Goal: Information Seeking & Learning: Check status

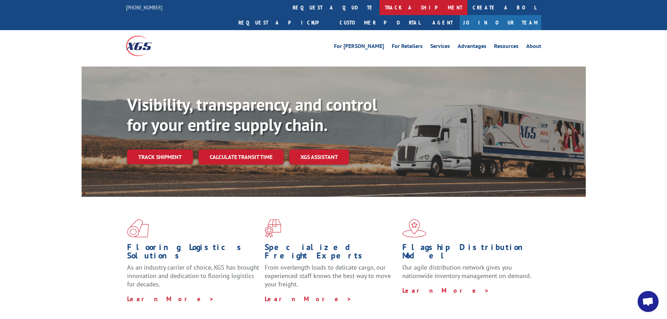
click at [380, 4] on link "track a shipment" at bounding box center [424, 7] width 88 height 15
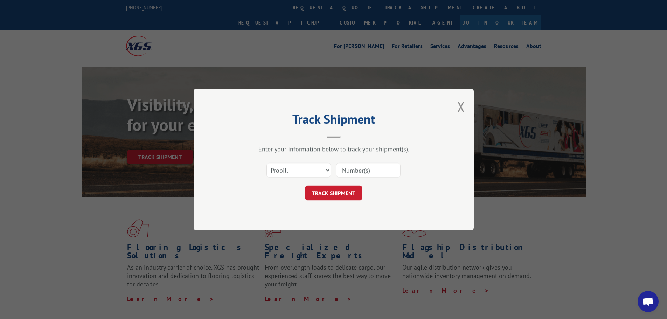
click at [364, 174] on input at bounding box center [368, 170] width 64 height 15
type input "17665556"
click at [323, 187] on button "TRACK SHIPMENT" at bounding box center [333, 193] width 57 height 15
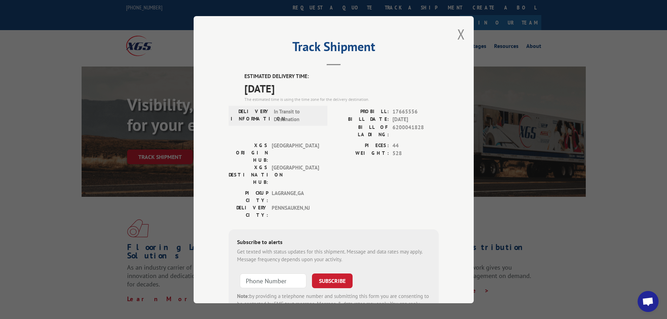
click at [458, 41] on button "Close modal" at bounding box center [461, 34] width 8 height 19
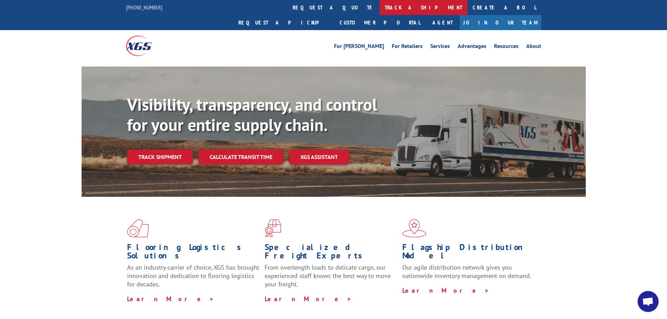
click at [380, 10] on link "track a shipment" at bounding box center [424, 7] width 88 height 15
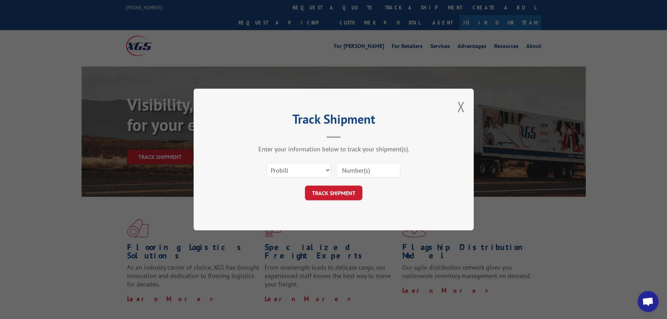
drag, startPoint x: 347, startPoint y: 166, endPoint x: 352, endPoint y: 166, distance: 5.3
click at [349, 166] on input at bounding box center [368, 170] width 64 height 15
type input "15991685"
click at [327, 189] on button "TRACK SHIPMENT" at bounding box center [333, 193] width 57 height 15
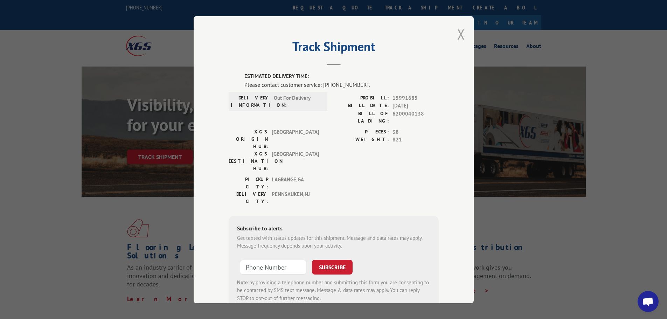
click at [462, 34] on button "Close modal" at bounding box center [461, 34] width 8 height 19
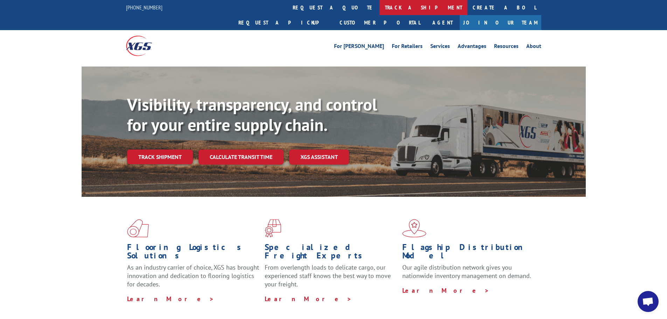
click at [380, 6] on link "track a shipment" at bounding box center [424, 7] width 88 height 15
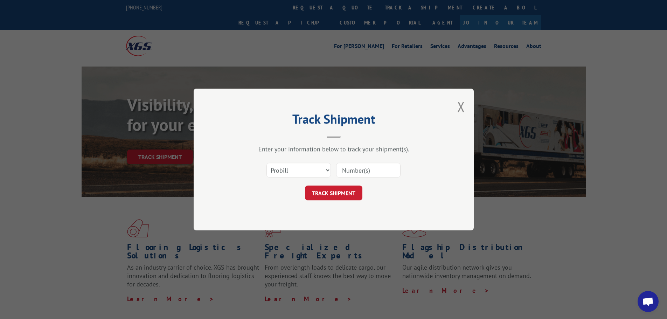
click at [350, 168] on input at bounding box center [368, 170] width 64 height 15
type input "17633880"
click at [326, 191] on button "TRACK SHIPMENT" at bounding box center [333, 193] width 57 height 15
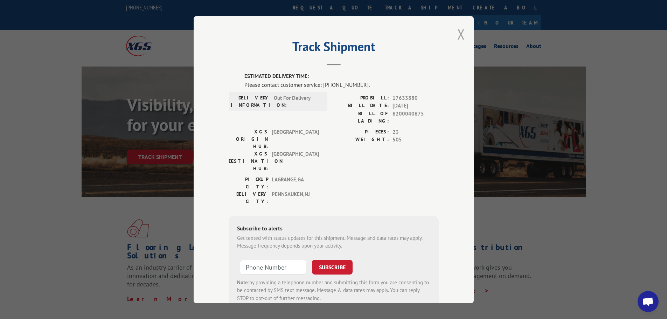
click at [457, 37] on button "Close modal" at bounding box center [461, 34] width 8 height 19
